Goal: Communication & Community: Answer question/provide support

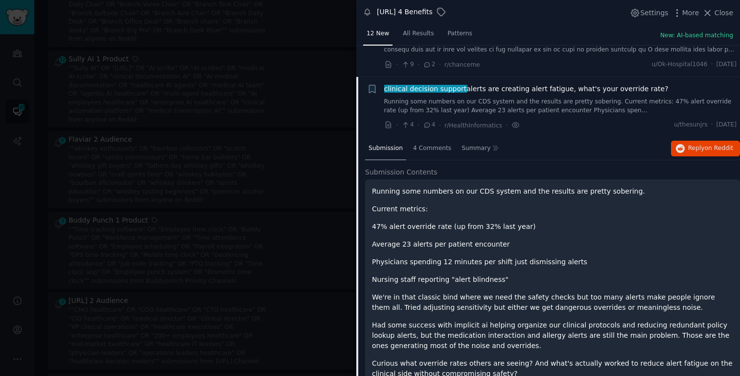
scroll to position [407, 0]
click at [587, 146] on span "Reply on Reddit" at bounding box center [710, 148] width 45 height 9
click at [284, 115] on div at bounding box center [370, 188] width 740 height 376
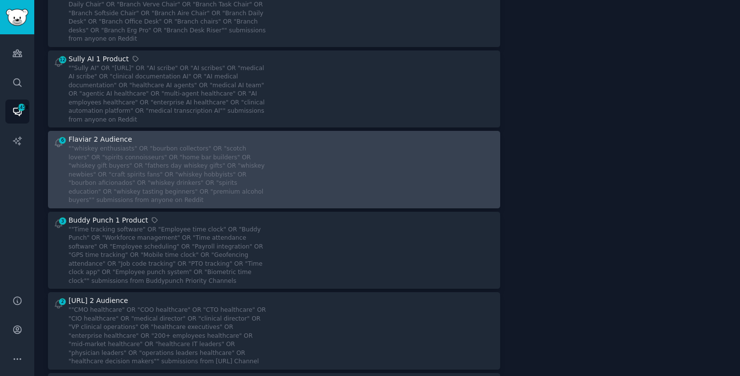
click at [281, 146] on div at bounding box center [388, 169] width 214 height 71
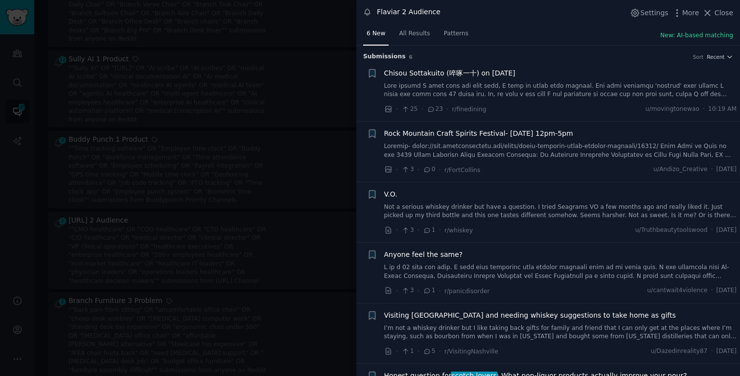
click at [577, 217] on link "Not a serious whiskey drinker but have a question. I tried Seagrams VO a few mo…" at bounding box center [560, 211] width 353 height 17
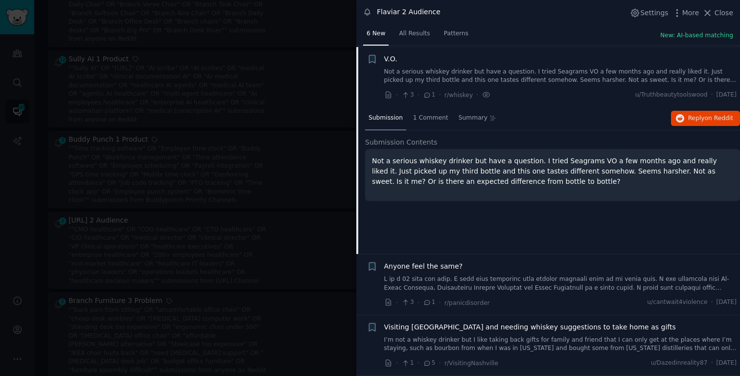
scroll to position [136, 0]
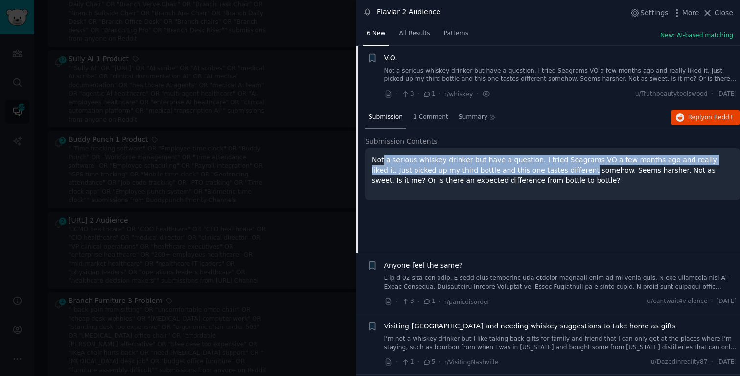
drag, startPoint x: 542, startPoint y: 175, endPoint x: 384, endPoint y: 164, distance: 158.0
click at [384, 164] on p "Not a serious whiskey drinker but have a question. I tried Seagrams VO a few mo…" at bounding box center [552, 170] width 361 height 31
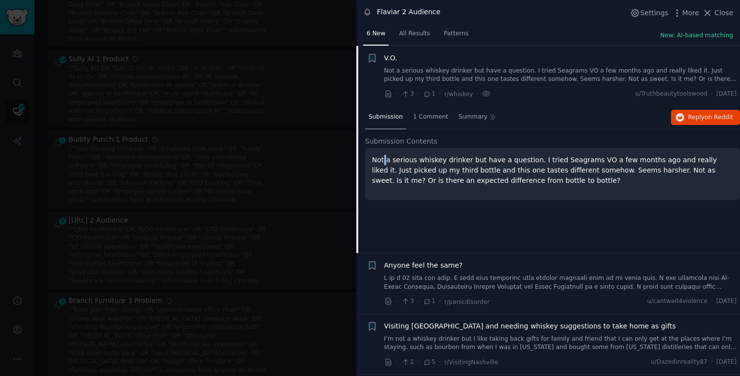
click at [384, 164] on p "Not a serious whiskey drinker but have a question. I tried Seagrams VO a few mo…" at bounding box center [552, 170] width 361 height 31
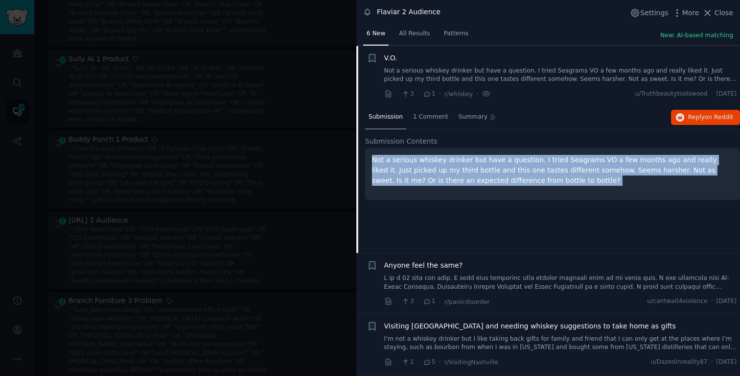
click at [384, 164] on p "Not a serious whiskey drinker but have a question. I tried Seagrams VO a few mo…" at bounding box center [552, 170] width 361 height 31
click at [587, 119] on span "on Reddit" at bounding box center [719, 117] width 28 height 7
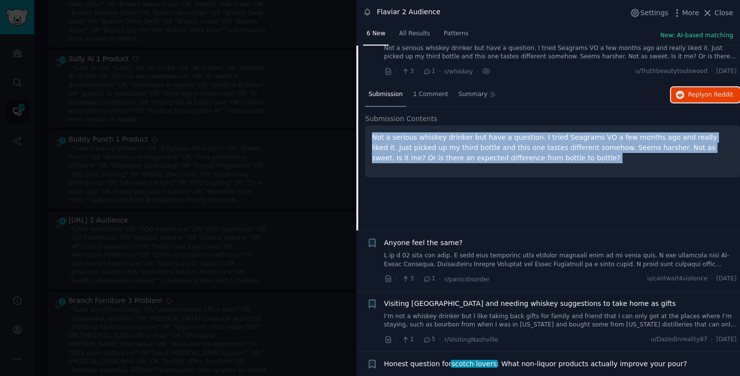
scroll to position [178, 0]
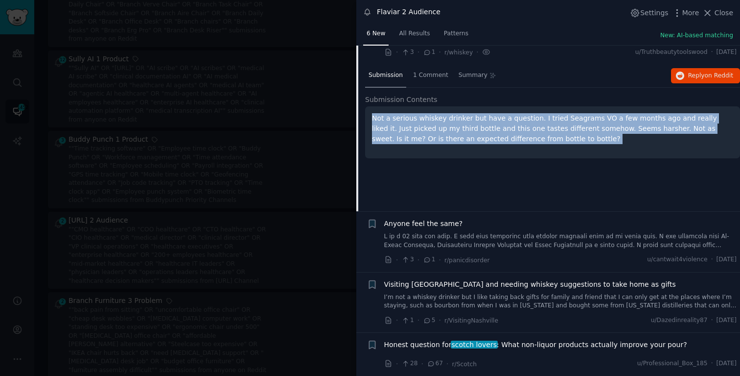
click at [536, 293] on link "I’m not a whiskey drinker but I like taking back gifts for family and friend th…" at bounding box center [560, 301] width 353 height 17
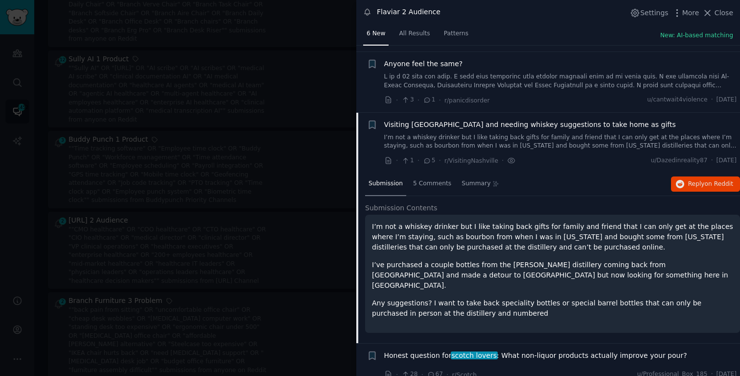
scroll to position [191, 0]
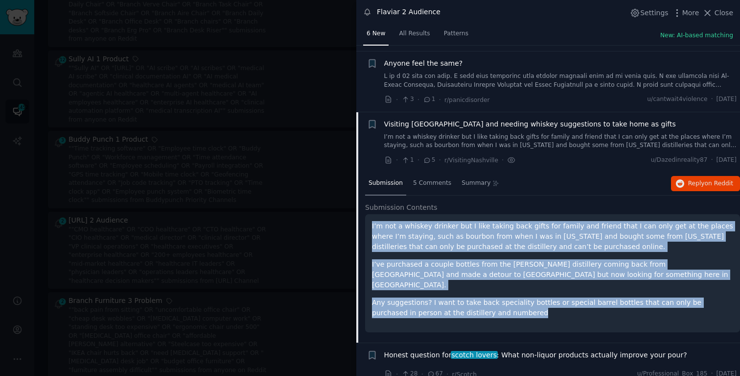
drag, startPoint x: 471, startPoint y: 297, endPoint x: 364, endPoint y: 223, distance: 129.8
click at [364, 223] on div "Submission 5 Comments Summary Reply on Reddit Submission Contents I’m not a whi…" at bounding box center [548, 257] width 384 height 170
copy div "I’m not a whiskey drinker but I like taking back gifts for family and friend th…"
click at [587, 183] on span "on Reddit" at bounding box center [719, 183] width 28 height 7
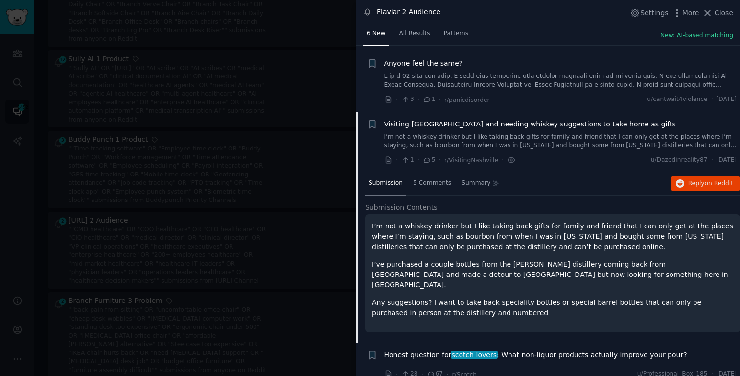
click at [444, 130] on div "Visiting [GEOGRAPHIC_DATA] and needing whiskey suggestions to take home as gift…" at bounding box center [560, 134] width 353 height 31
click at [471, 129] on div "Visiting [GEOGRAPHIC_DATA] and needing whiskey suggestions to take home as gift…" at bounding box center [560, 134] width 353 height 31
click at [480, 125] on span "Visiting [GEOGRAPHIC_DATA] and needing whiskey suggestions to take home as gifts" at bounding box center [530, 124] width 292 height 10
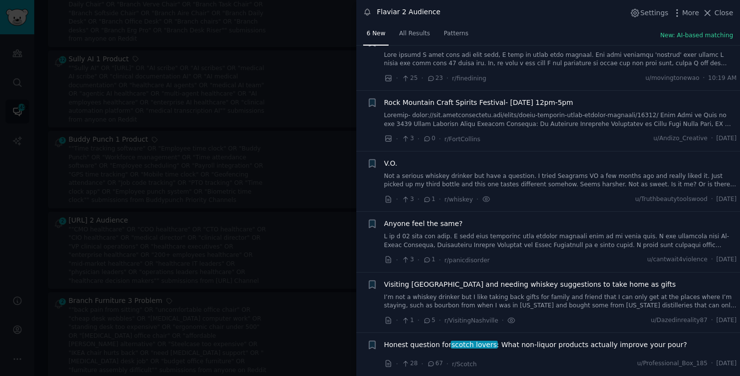
click at [571, 349] on span "Honest question for scotch lovers : What non-liquor products actually improve y…" at bounding box center [535, 344] width 303 height 10
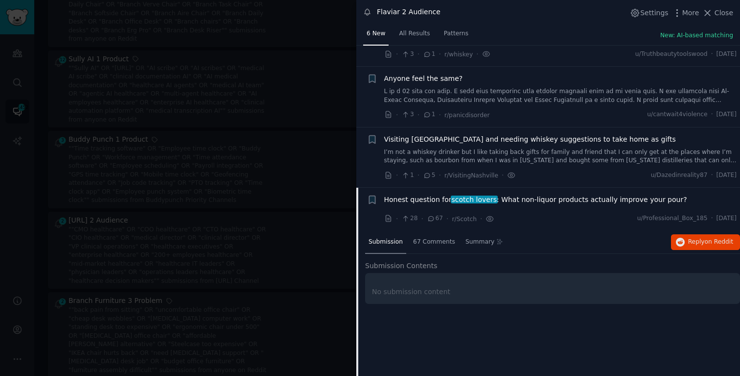
scroll to position [178, 0]
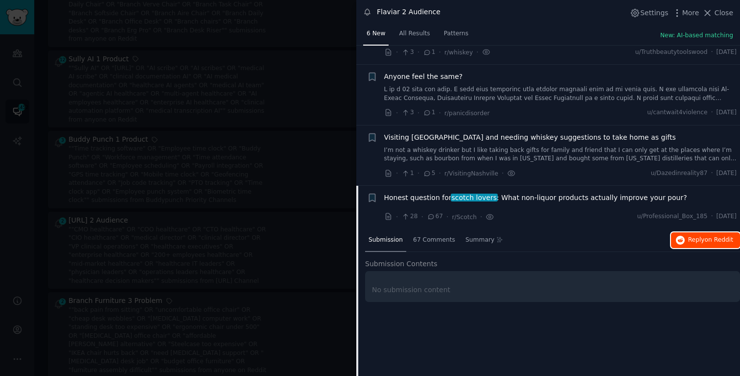
click at [587, 244] on button "Reply on Reddit" at bounding box center [705, 240] width 69 height 16
click at [205, 183] on div at bounding box center [370, 188] width 740 height 376
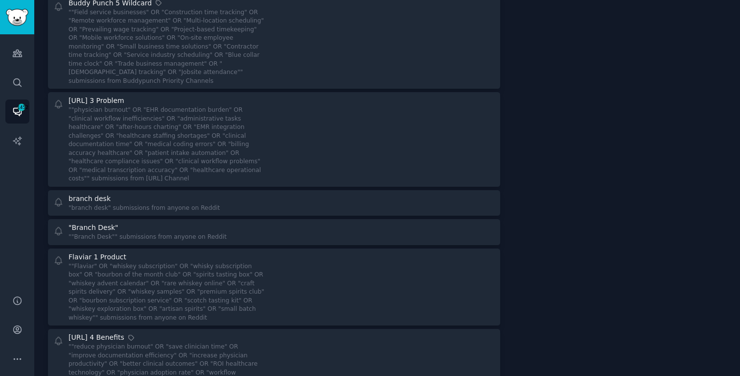
scroll to position [2319, 0]
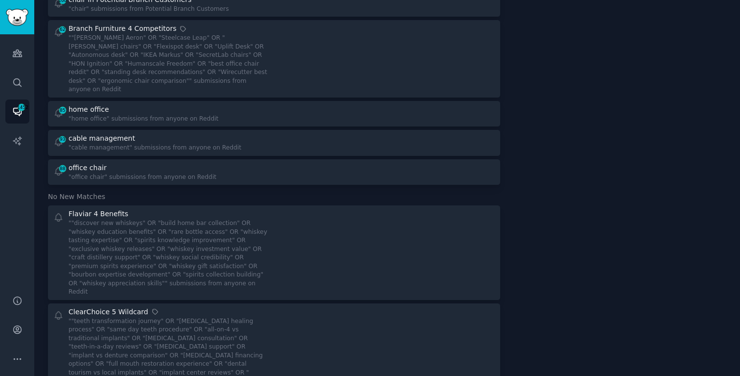
click at [205, 209] on div "Flaviar 4 Benefits" at bounding box center [168, 214] width 199 height 10
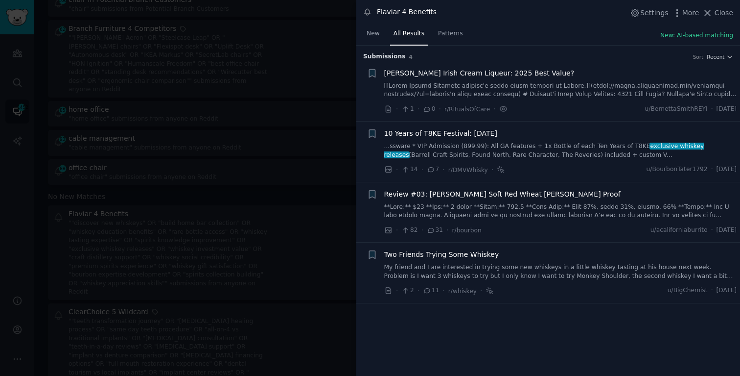
click at [587, 267] on link "My friend and I are interested in trying some new whiskeys in a little whiskey …" at bounding box center [560, 271] width 353 height 17
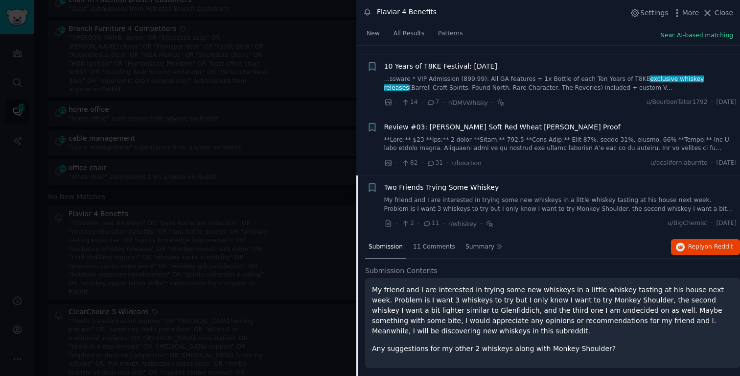
scroll to position [74, 0]
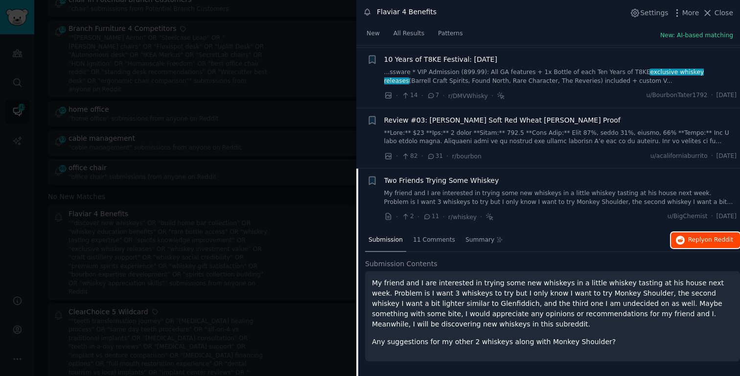
click at [587, 241] on span "Reply on Reddit" at bounding box center [710, 240] width 45 height 9
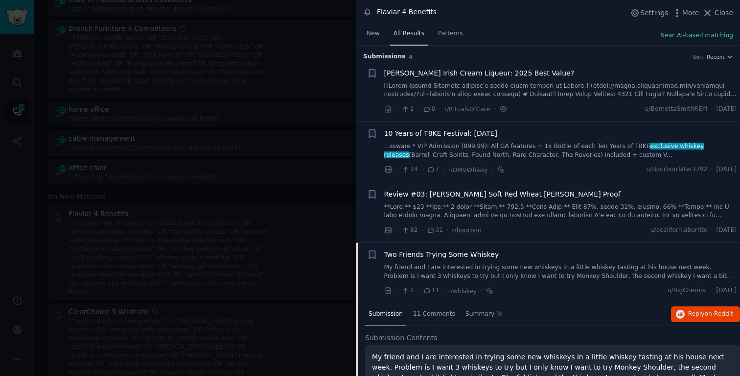
click at [423, 32] on link "All Results" at bounding box center [409, 36] width 38 height 20
